Goal: Communication & Community: Answer question/provide support

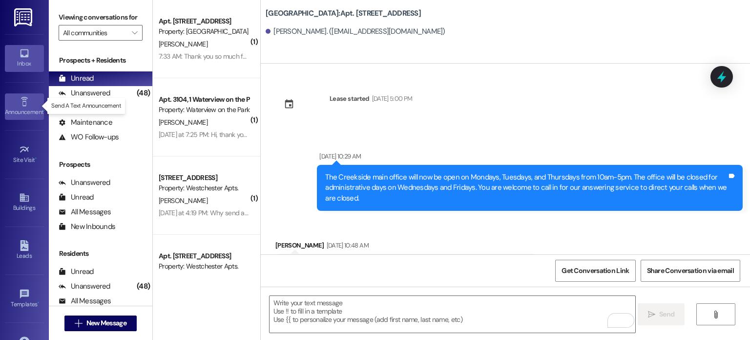
click at [19, 100] on icon at bounding box center [24, 101] width 11 height 11
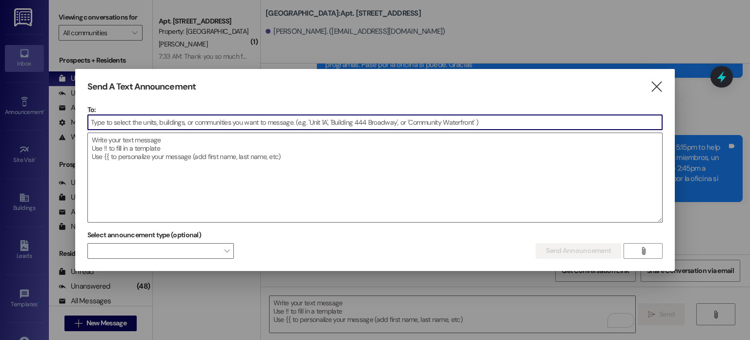
click at [118, 122] on input at bounding box center [375, 122] width 575 height 15
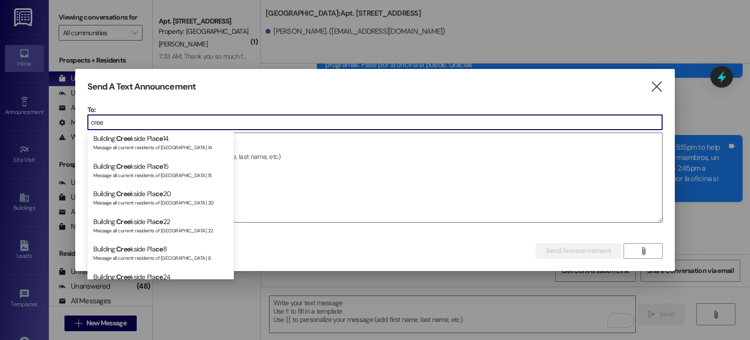
scroll to position [293, 0]
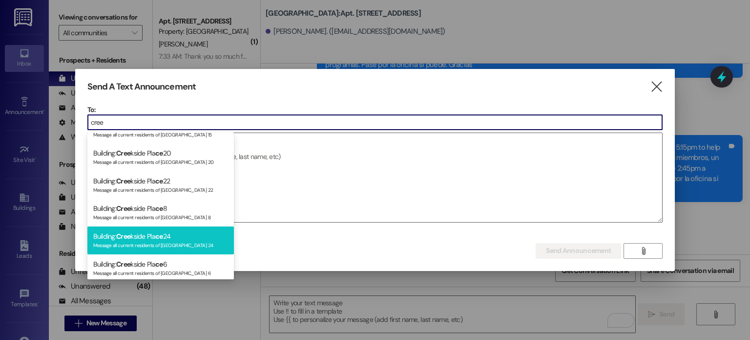
type input "cree"
click at [128, 240] on span "Cree" at bounding box center [123, 236] width 14 height 9
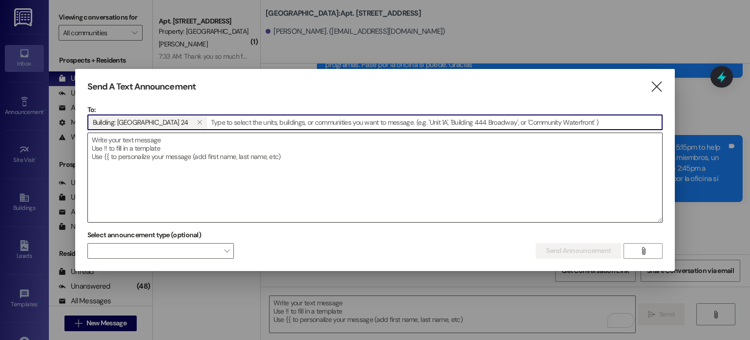
click at [121, 143] on textarea at bounding box center [375, 177] width 575 height 89
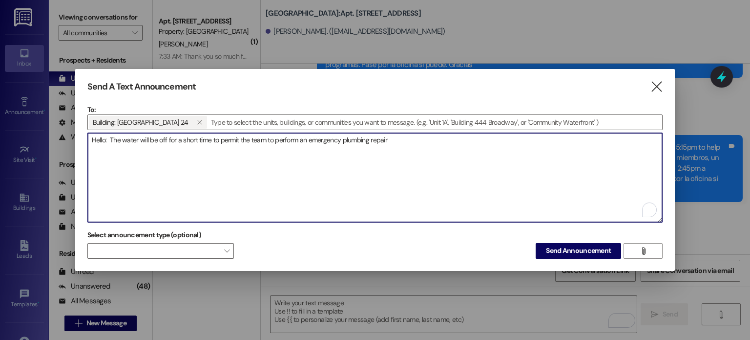
click at [109, 140] on textarea "Hello: The water will be off for a short time to permit the team to perform an …" at bounding box center [375, 177] width 575 height 89
click at [391, 140] on textarea "Hello: The water will be off for a short time to permit the team to perform an …" at bounding box center [375, 177] width 575 height 89
click at [395, 140] on textarea "Hello: The water will be off for a short time to permit the team to perform an …" at bounding box center [375, 177] width 575 height 89
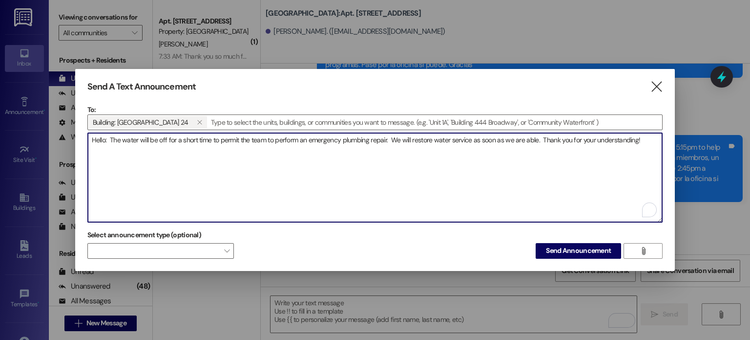
click at [473, 141] on textarea "Hello: The water will be off for a short time to permit the team to perform an …" at bounding box center [375, 177] width 575 height 89
type textarea "Hello: The water will be off for a short time to permit the team to perform an …"
click at [570, 250] on span "Send Announcement" at bounding box center [578, 250] width 65 height 10
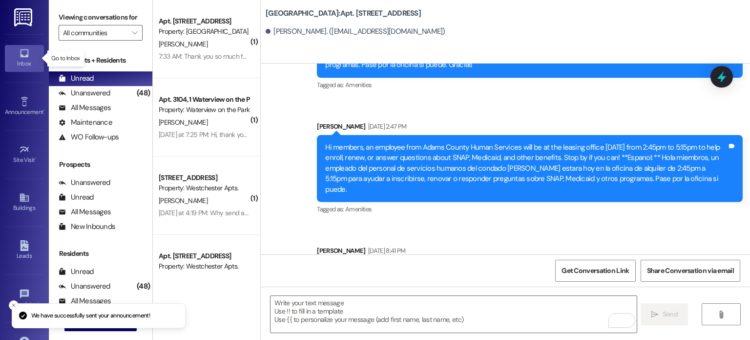
click at [27, 53] on icon at bounding box center [24, 53] width 11 height 11
click at [91, 36] on input "All communities" at bounding box center [95, 33] width 64 height 16
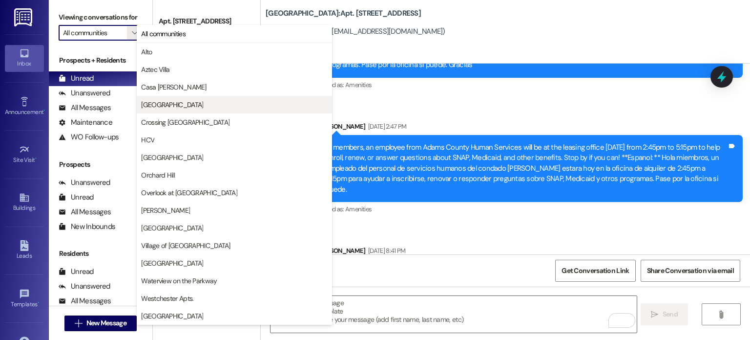
click at [160, 102] on span "[GEOGRAPHIC_DATA]" at bounding box center [172, 105] width 62 height 10
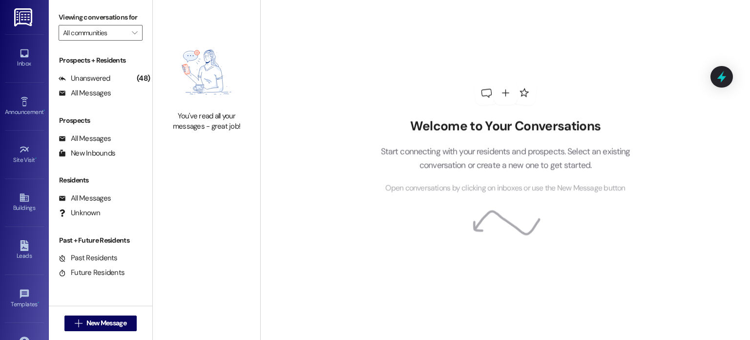
type input "[GEOGRAPHIC_DATA]"
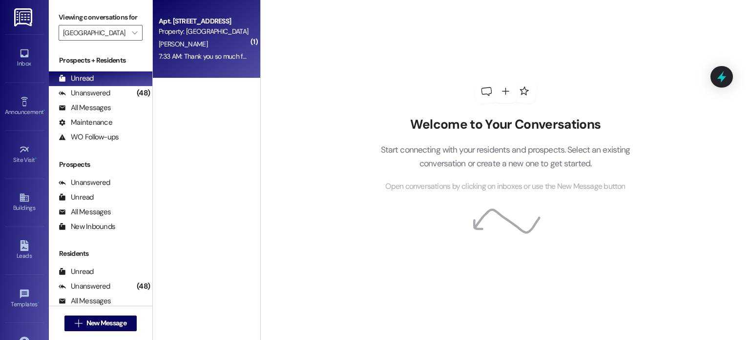
click at [184, 23] on div "Apt. [STREET_ADDRESS]" at bounding box center [204, 21] width 90 height 10
click at [208, 35] on div "Property: [GEOGRAPHIC_DATA]" at bounding box center [204, 31] width 90 height 10
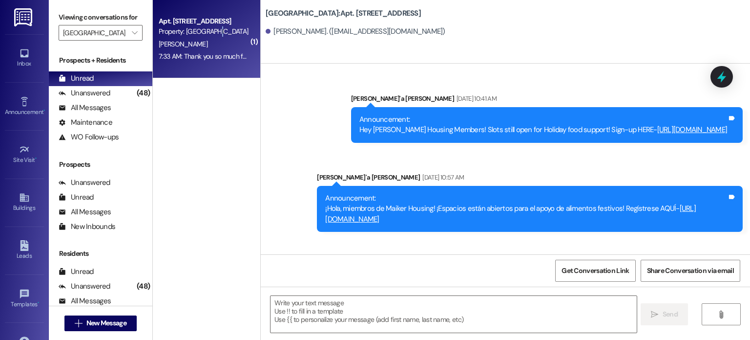
scroll to position [29483, 0]
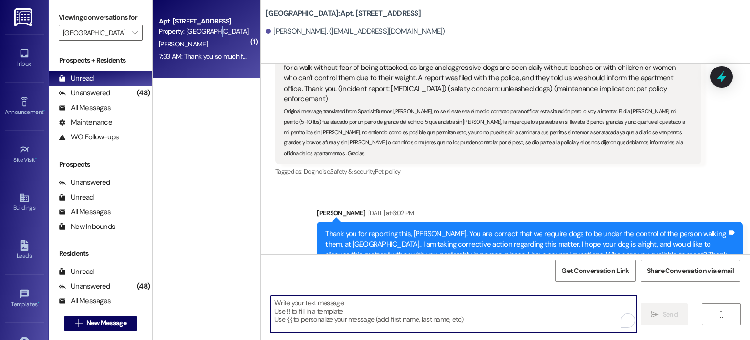
click at [308, 311] on textarea "To enrich screen reader interactions, please activate Accessibility in Grammarl…" at bounding box center [454, 314] width 366 height 37
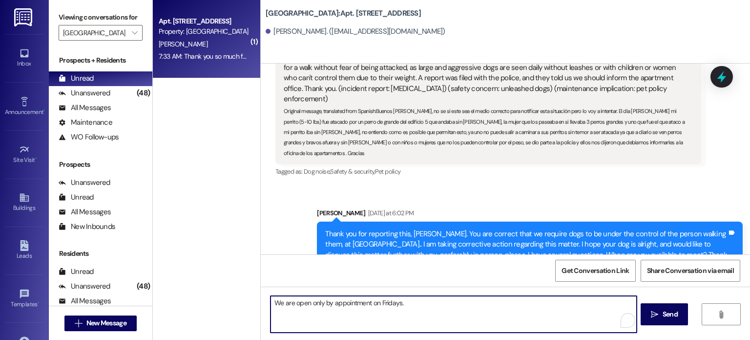
click at [410, 302] on textarea "We are open only by appointment on Fridays." at bounding box center [454, 314] width 366 height 37
click at [271, 303] on textarea "We are open only by appointment on Fridays." at bounding box center [454, 314] width 366 height 37
type textarea "You are welcome! We are open only by appointment on Fridays."
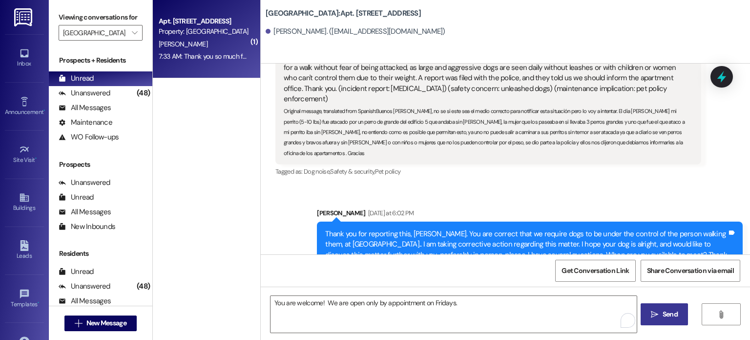
click at [671, 306] on button " Send" at bounding box center [664, 314] width 47 height 22
